Goal: Information Seeking & Learning: Check status

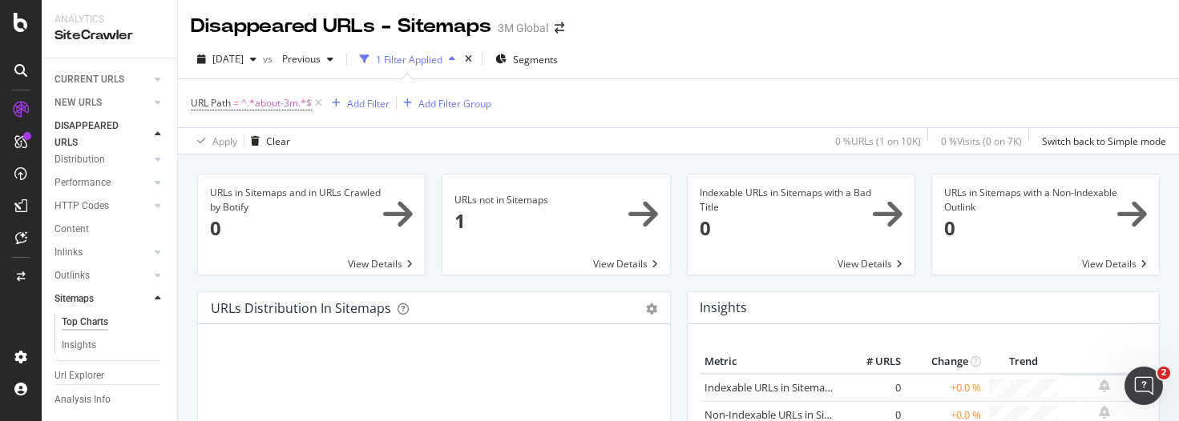
scroll to position [128, 0]
click at [99, 345] on div "Url Explorer" at bounding box center [79, 347] width 50 height 17
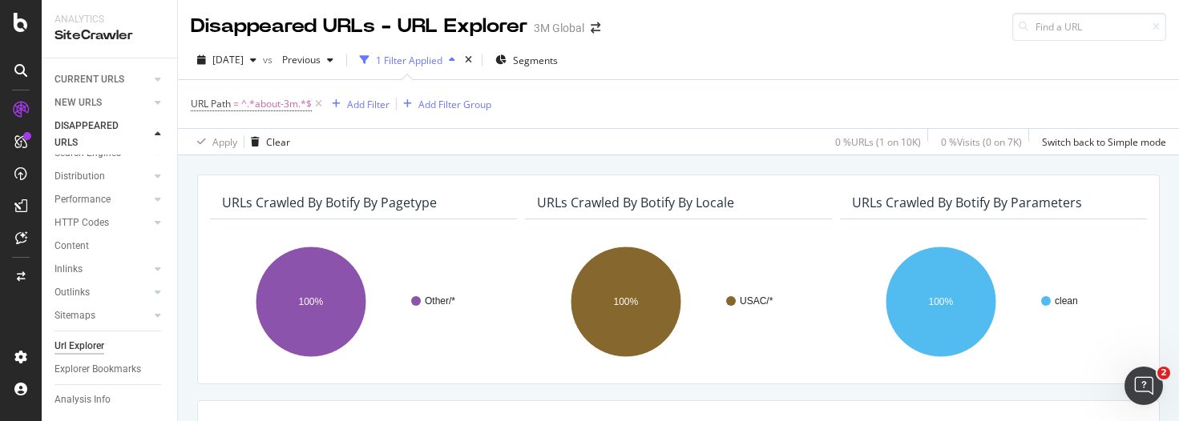
scroll to position [82, 0]
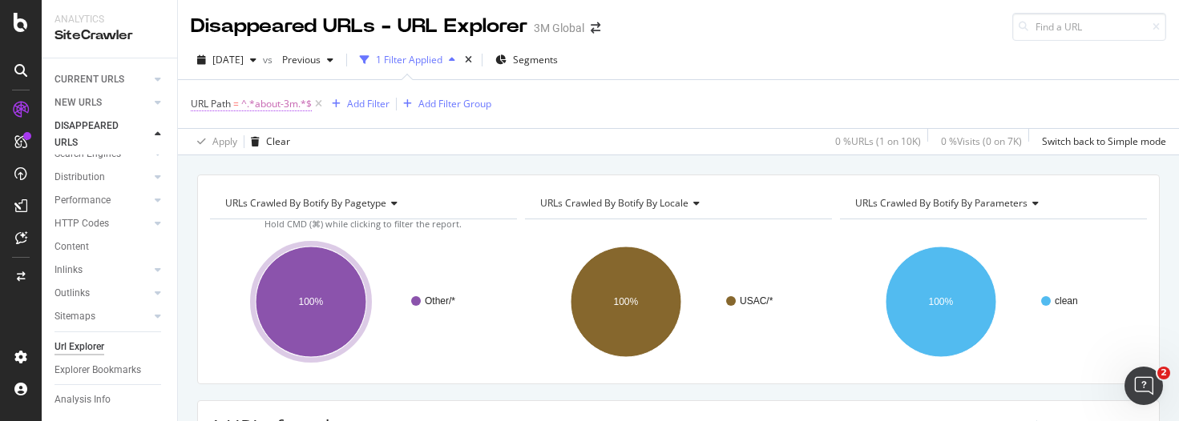
click at [278, 109] on span "^.*about-3m.*$" at bounding box center [276, 104] width 71 height 22
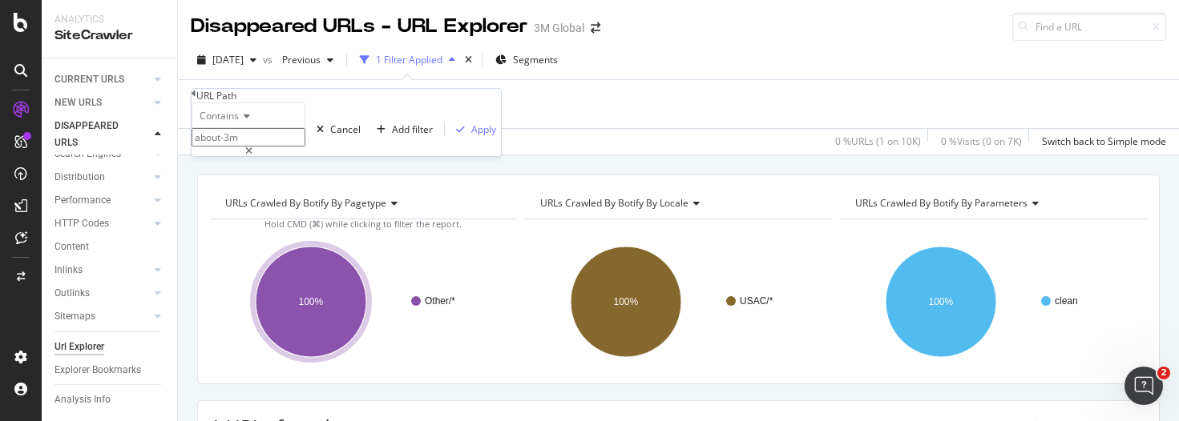
click at [252, 156] on icon at bounding box center [248, 152] width 7 height 10
click at [305, 147] on input "text" at bounding box center [249, 137] width 114 height 18
paste input "[URL][DOMAIN_NAME]"
type input "[URL][DOMAIN_NAME]"
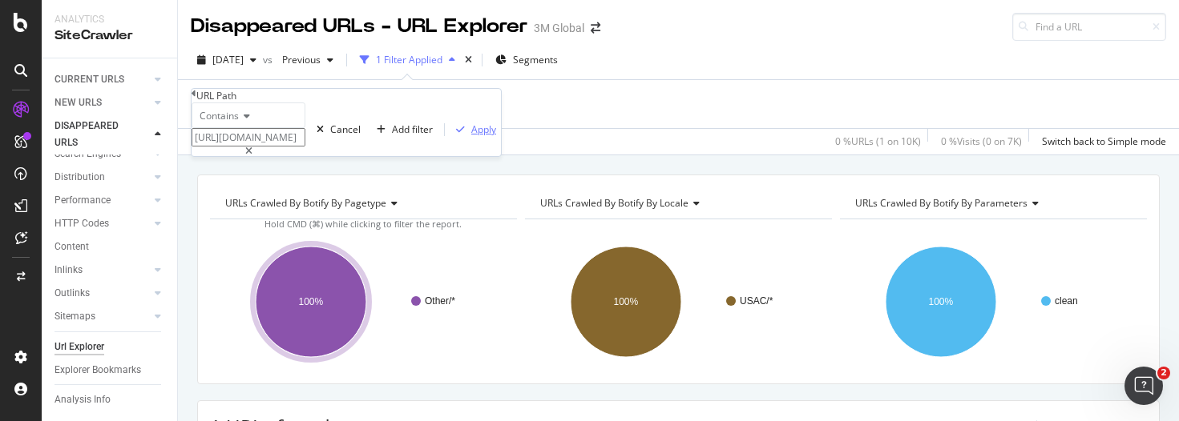
scroll to position [0, 0]
click at [471, 136] on div "Apply" at bounding box center [483, 130] width 25 height 14
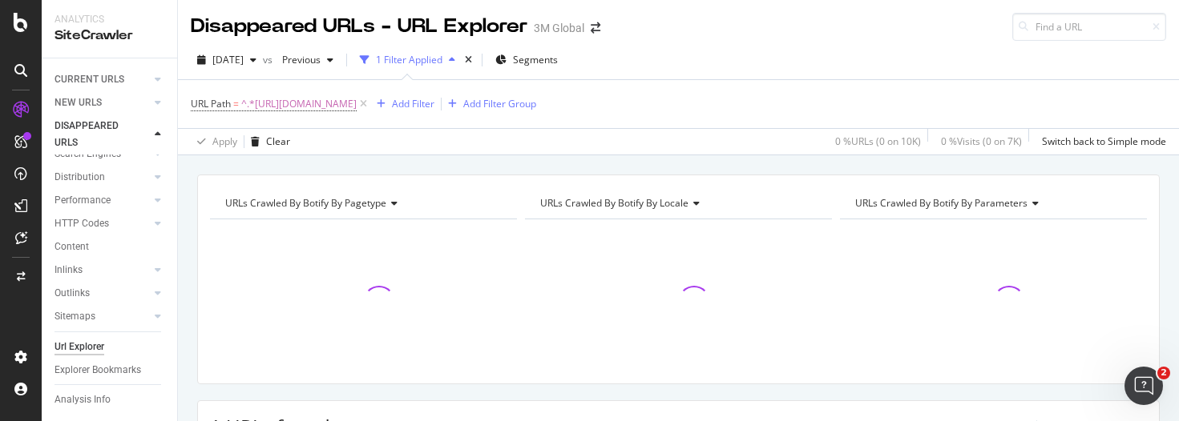
click at [90, 351] on div "Url Explorer" at bounding box center [79, 347] width 50 height 17
click at [157, 135] on icon at bounding box center [158, 135] width 6 height 10
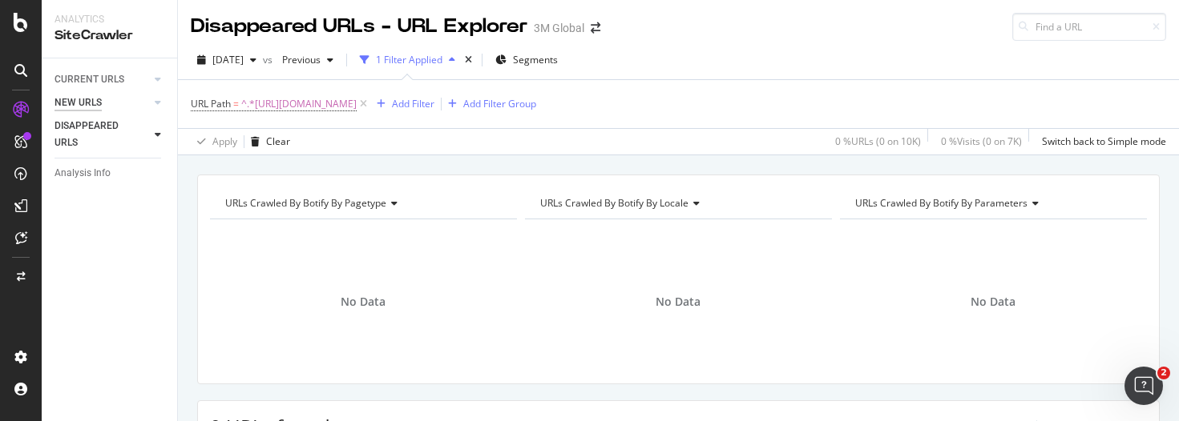
click at [90, 96] on div "NEW URLS" at bounding box center [77, 103] width 47 height 17
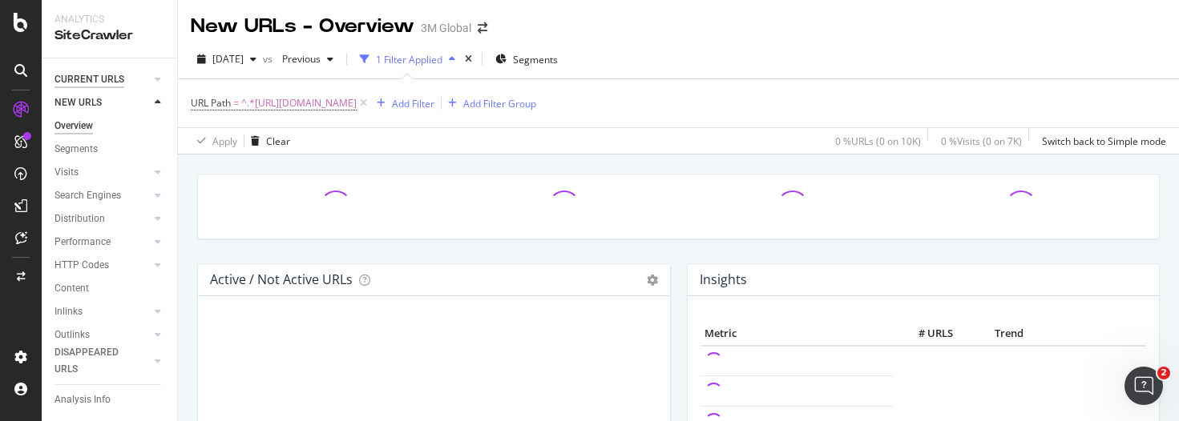
click at [106, 87] on div "CURRENT URLS" at bounding box center [89, 79] width 70 height 17
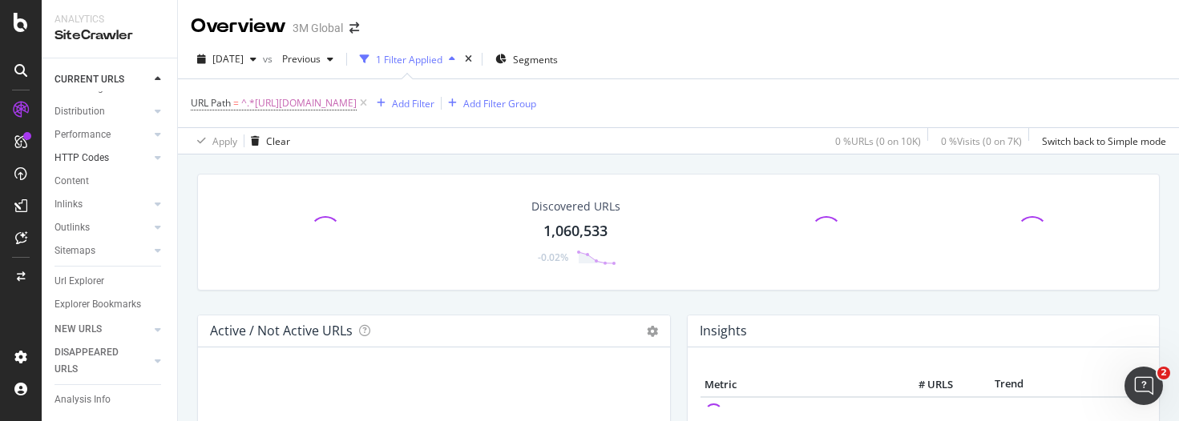
scroll to position [115, 0]
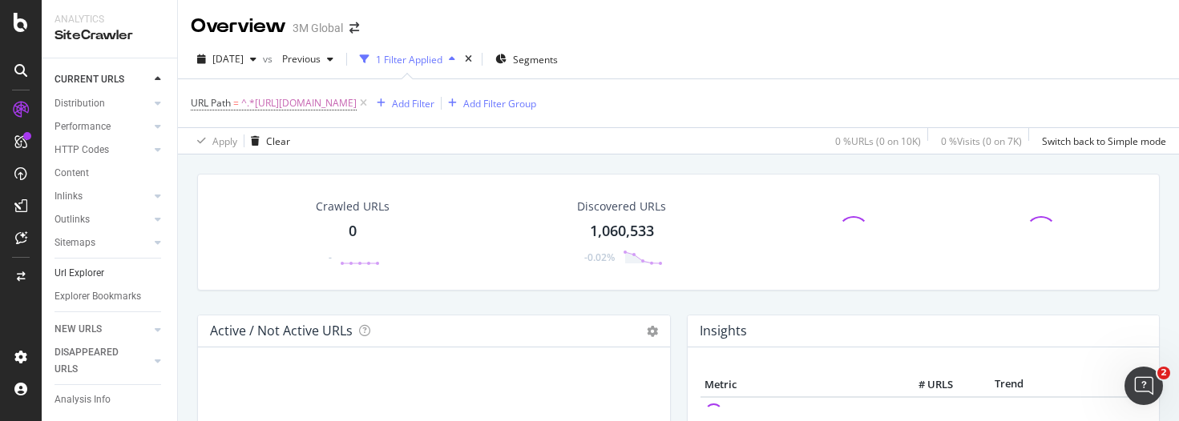
click at [103, 269] on link "Url Explorer" at bounding box center [109, 273] width 111 height 17
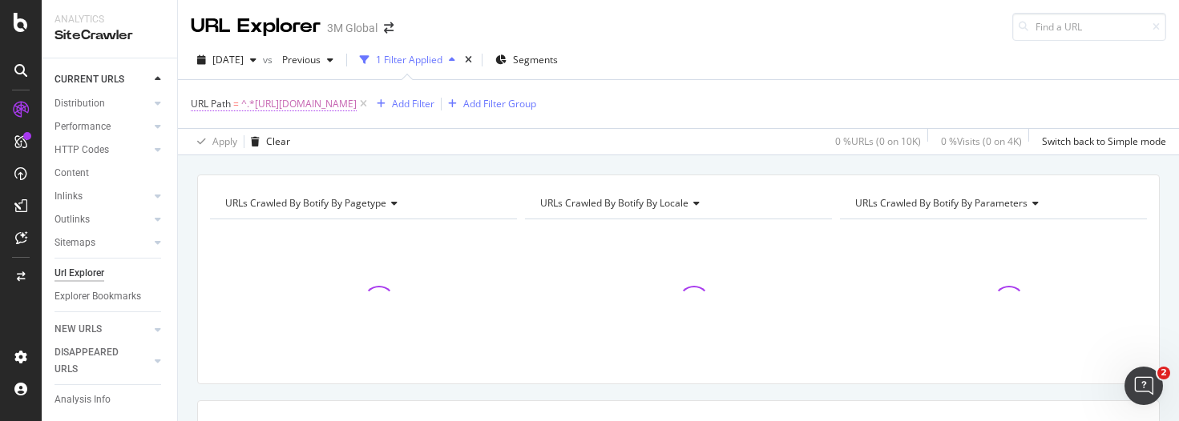
click at [357, 102] on span "^.*[URL][DOMAIN_NAME]" at bounding box center [298, 104] width 115 height 22
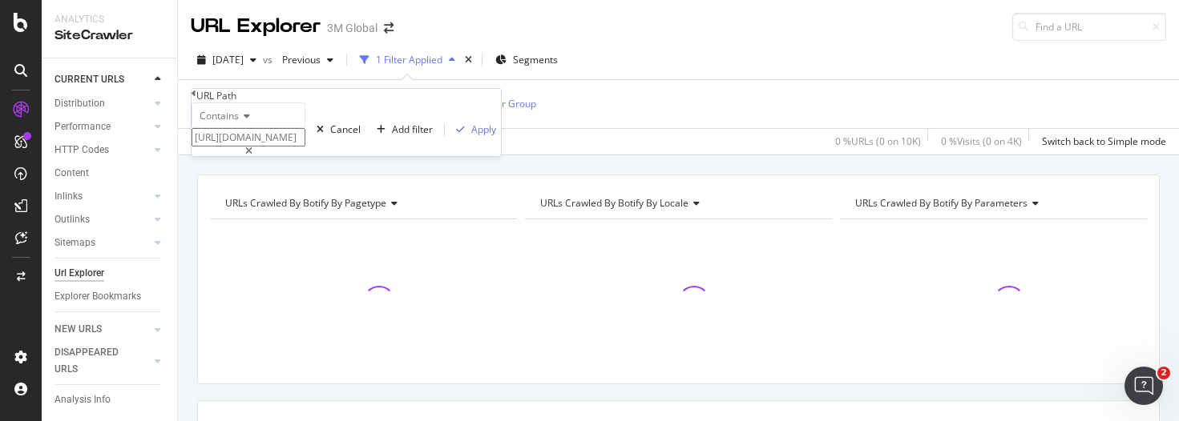
click at [470, 138] on div "Apply Clear 0 % URLs ( 0 on 10K ) 0 % Visits ( 0 on 4K ) Switch back to Simple …" at bounding box center [678, 141] width 1001 height 26
